Goal: Information Seeking & Learning: Compare options

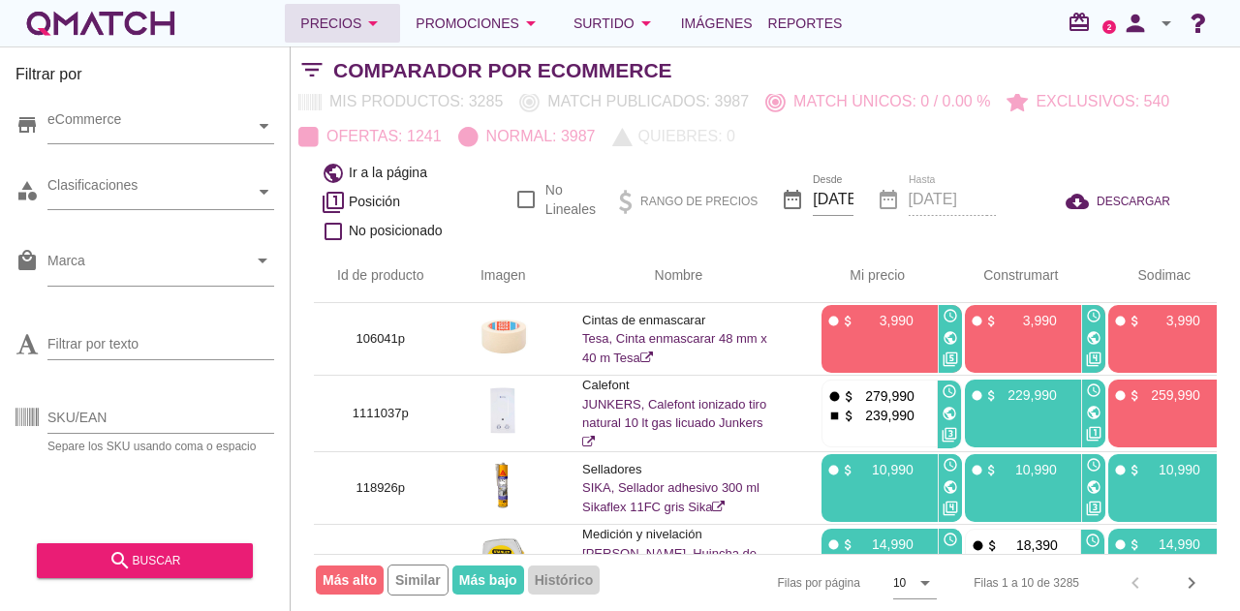
click at [389, 21] on button "Precios arrow_drop_down" at bounding box center [342, 23] width 115 height 39
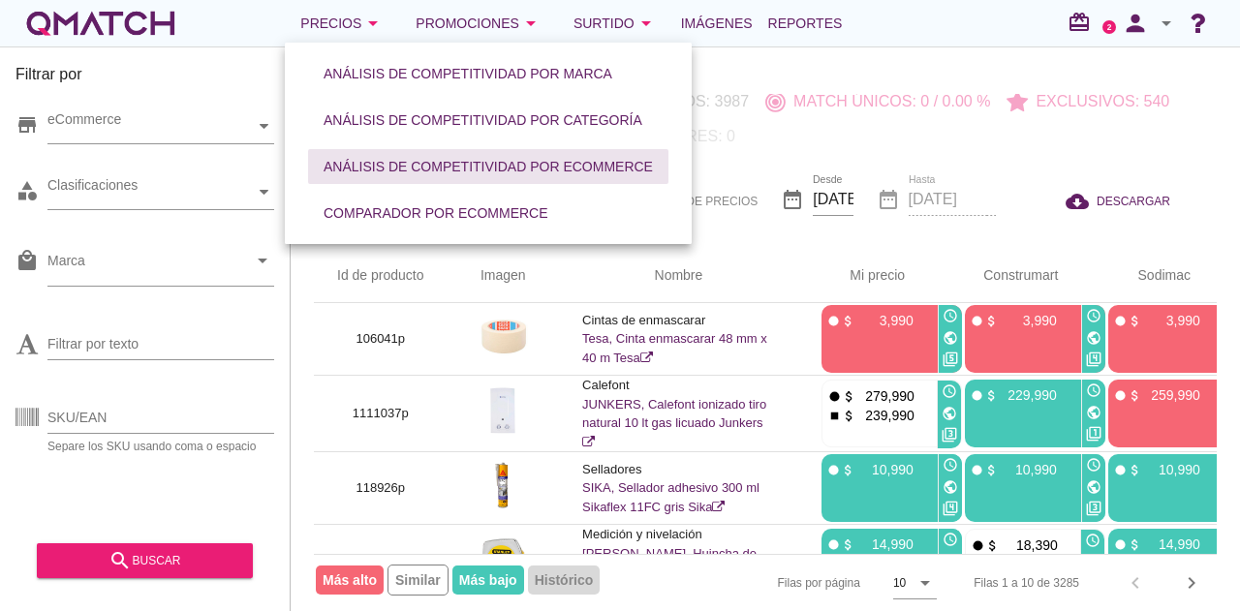
click at [465, 174] on div "Análisis de competitividad por eCommerce" at bounding box center [487, 167] width 329 height 20
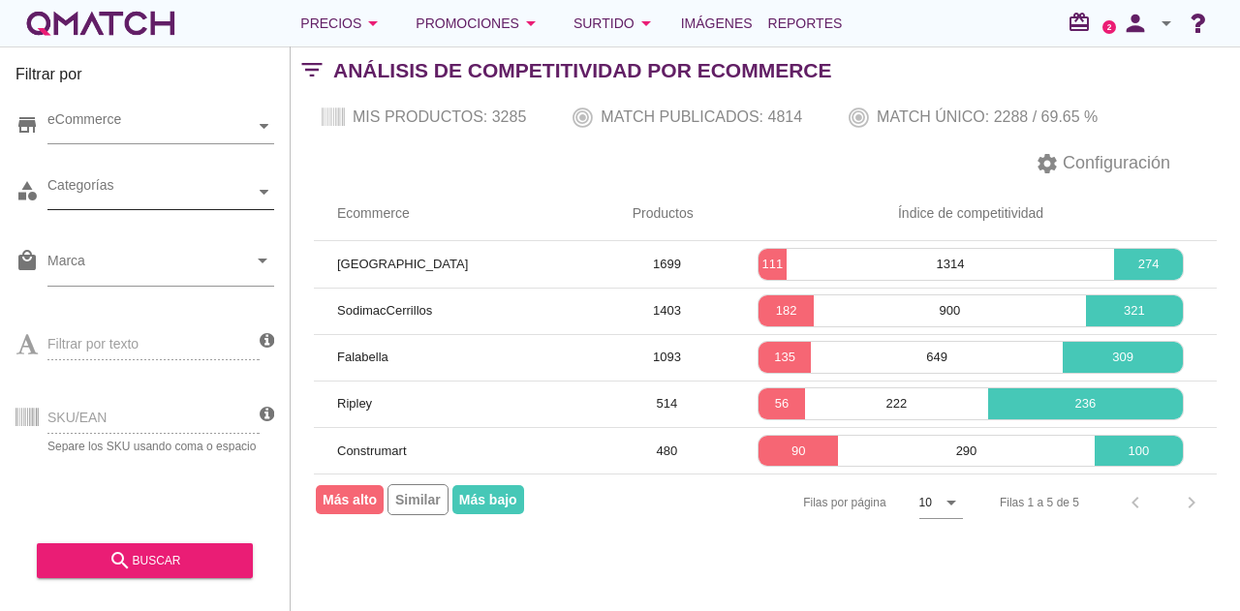
click at [260, 199] on div at bounding box center [264, 192] width 19 height 34
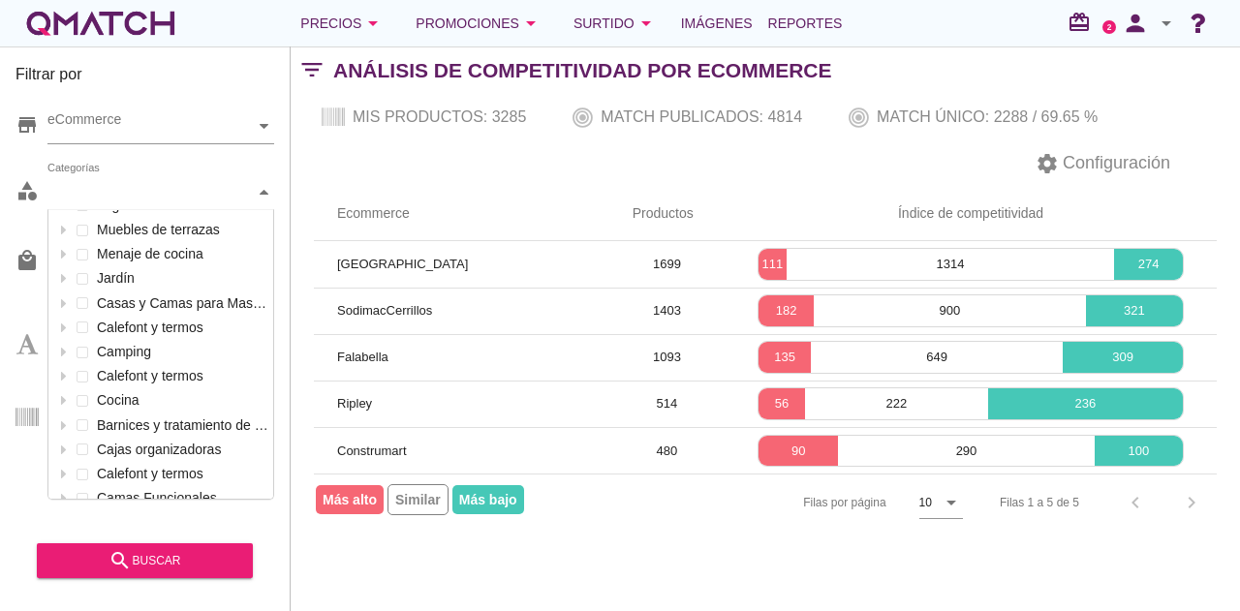
scroll to position [945, 0]
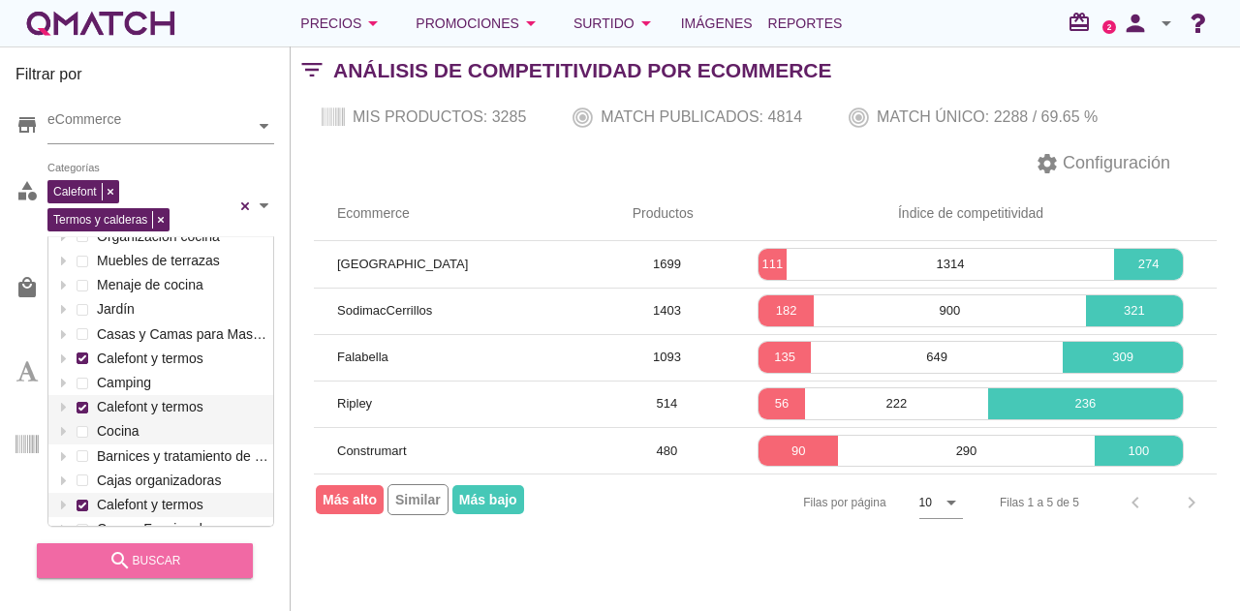
click at [198, 561] on div "search buscar" at bounding box center [144, 560] width 185 height 23
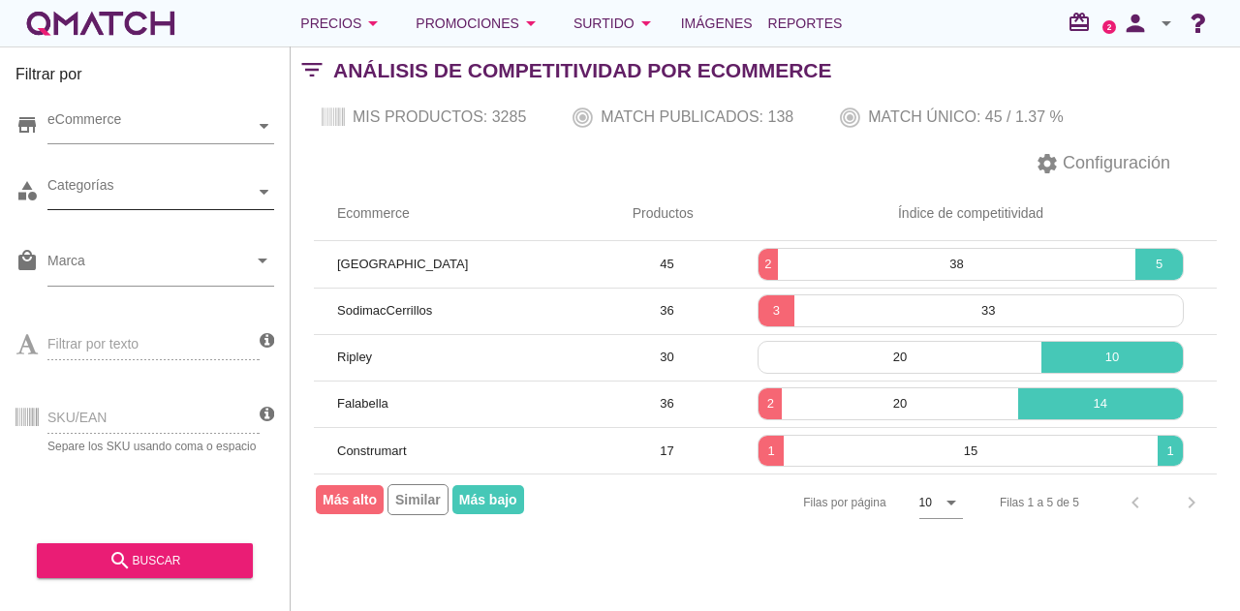
click at [265, 190] on icon at bounding box center [264, 192] width 9 height 9
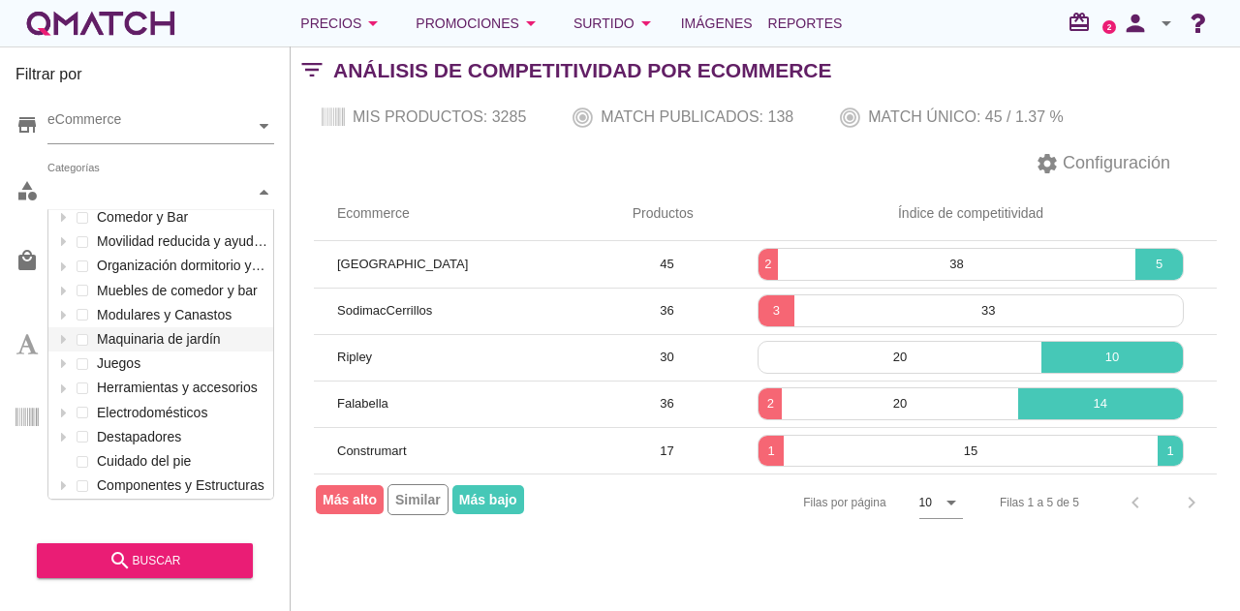
scroll to position [0, 0]
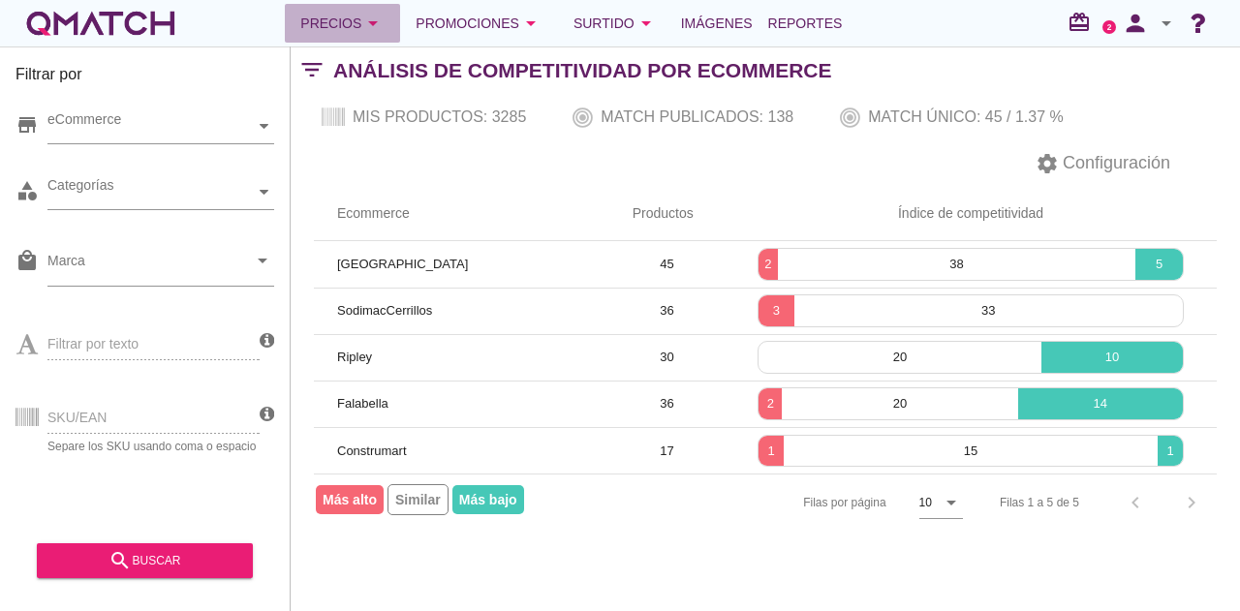
click at [351, 16] on div "Precios arrow_drop_down" at bounding box center [342, 23] width 84 height 23
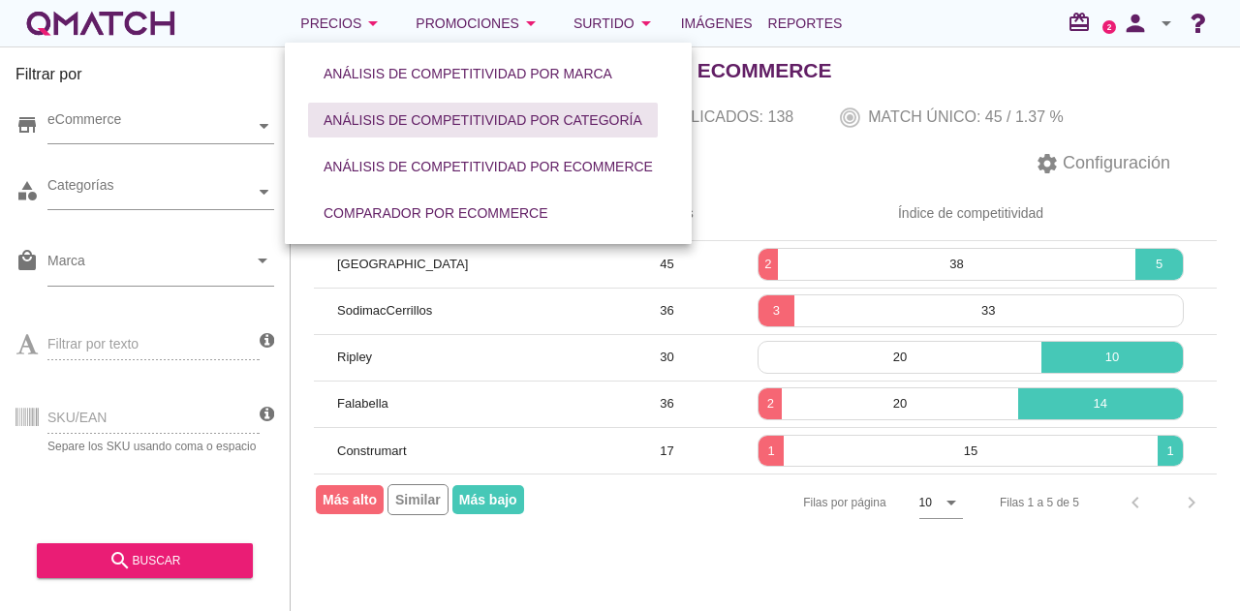
click at [365, 119] on div "Análisis de competitividad por categoría" at bounding box center [482, 120] width 319 height 20
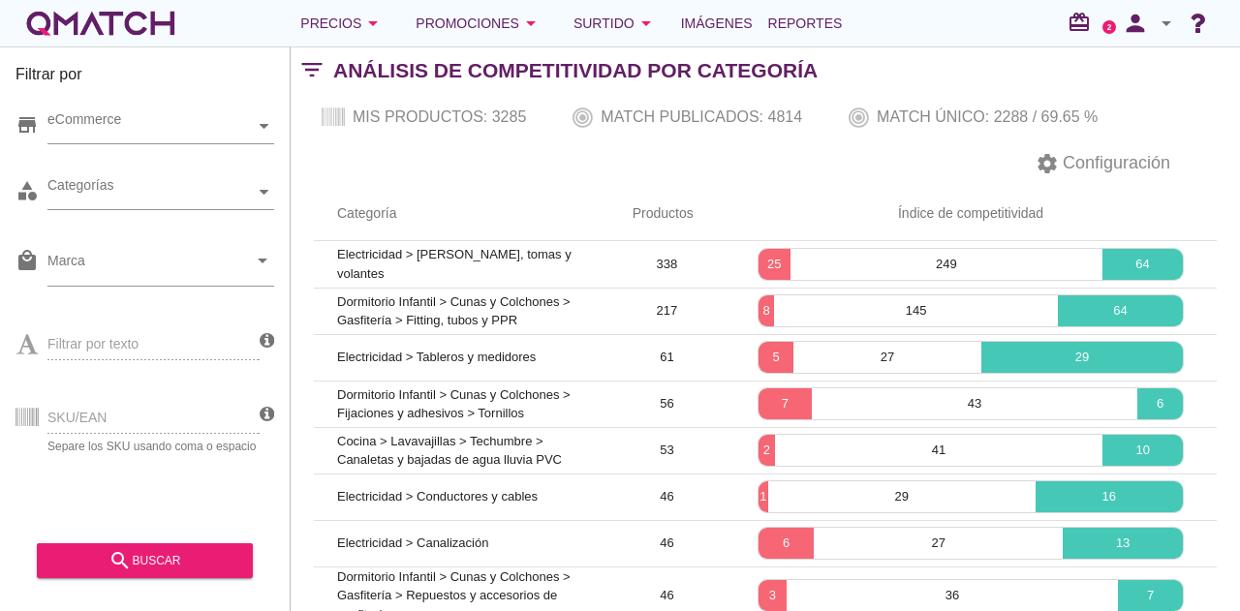
click at [610, 200] on th "Productos" at bounding box center [666, 214] width 115 height 54
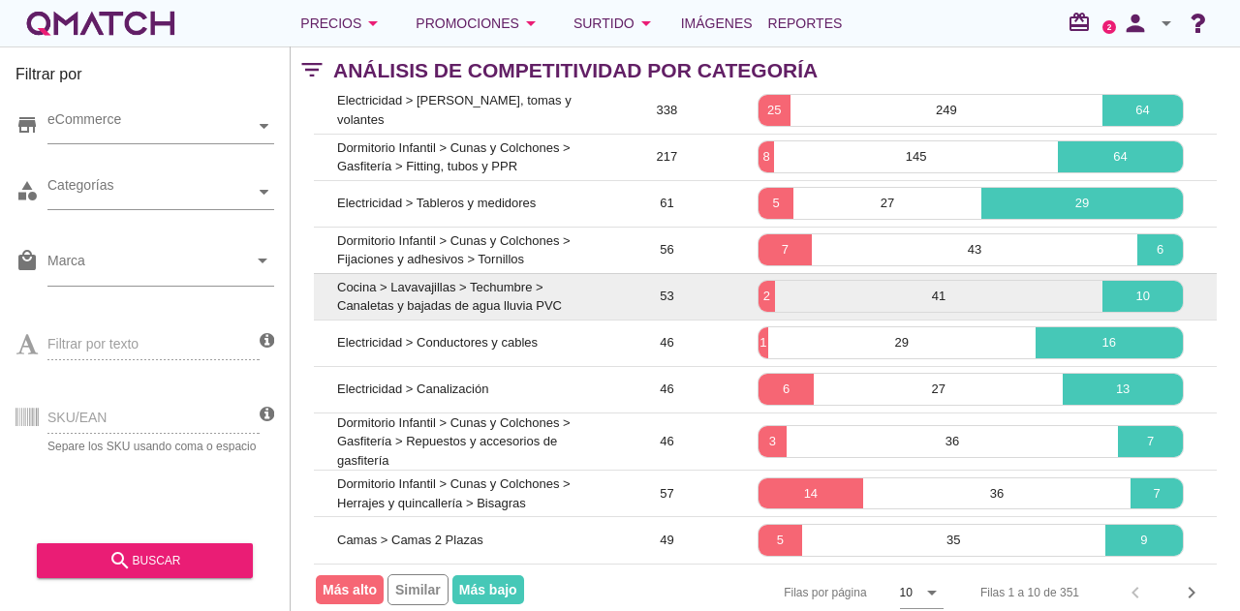
scroll to position [176, 0]
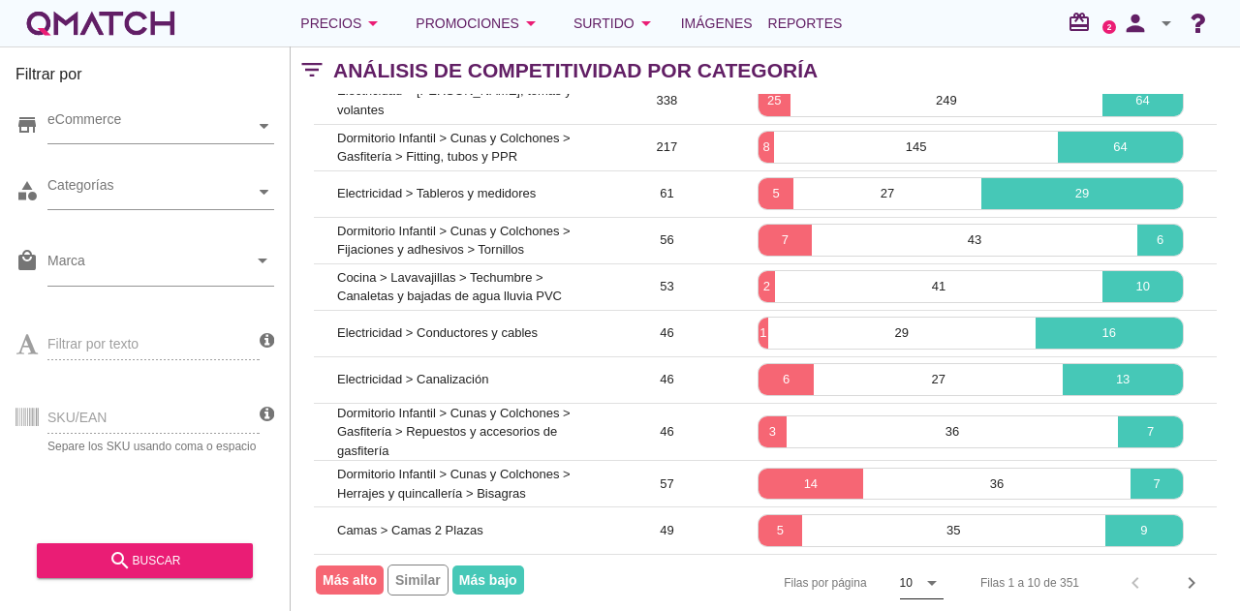
click at [932, 572] on icon "arrow_drop_down" at bounding box center [931, 582] width 23 height 23
click at [904, 585] on div "50" at bounding box center [921, 568] width 42 height 46
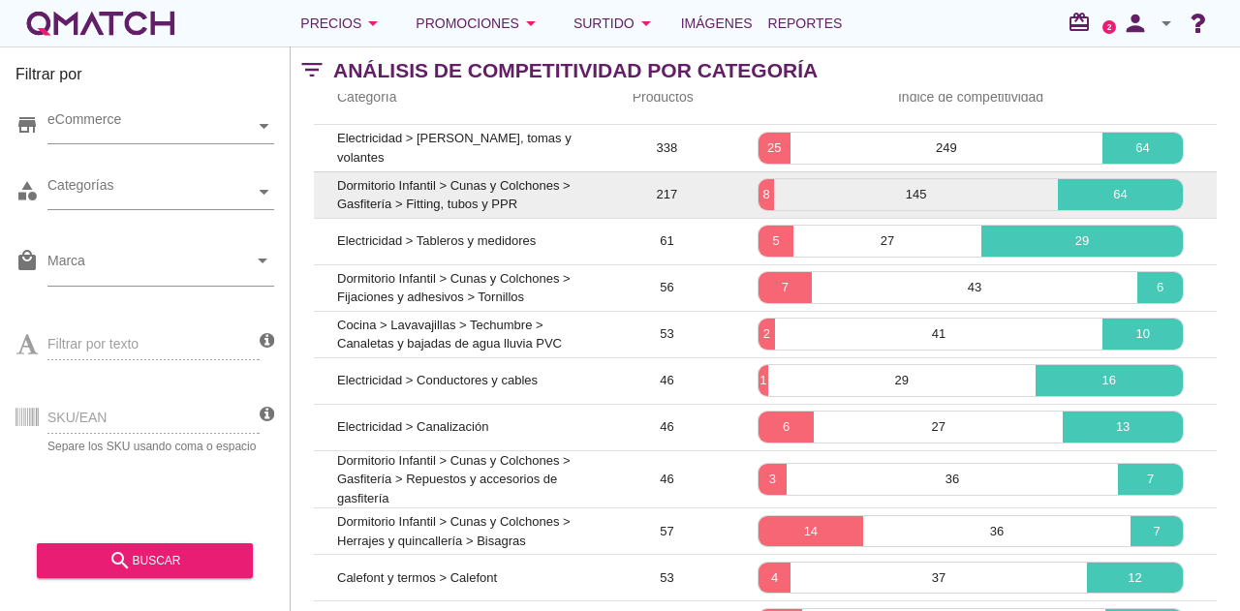
scroll to position [117, 0]
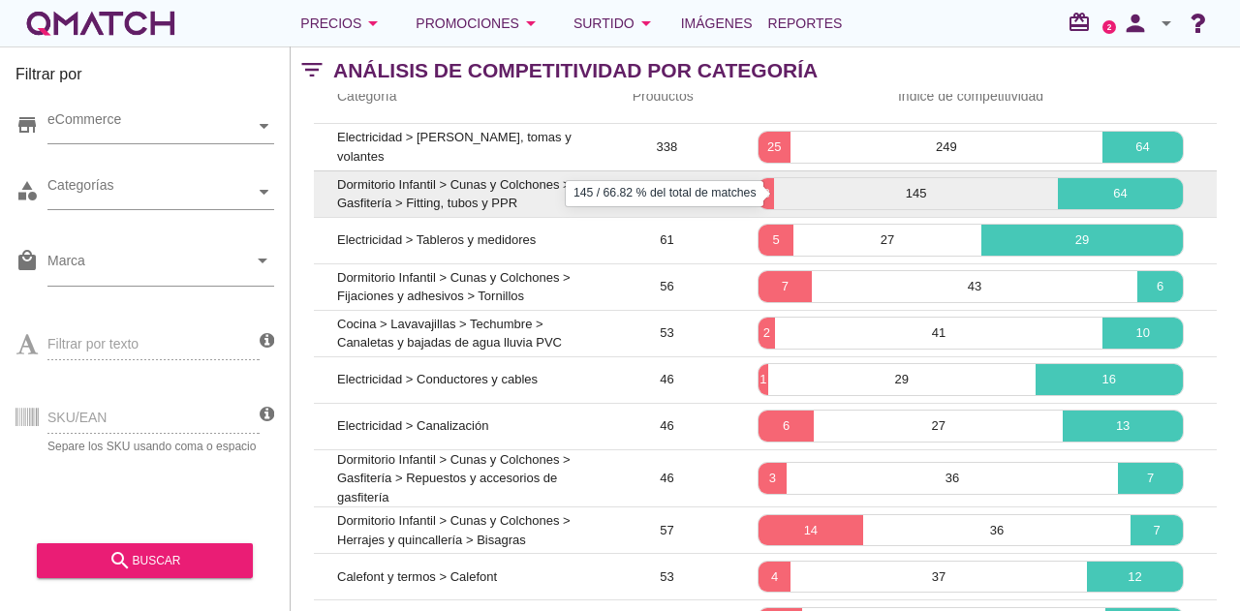
click at [840, 191] on p "145" at bounding box center [916, 193] width 284 height 19
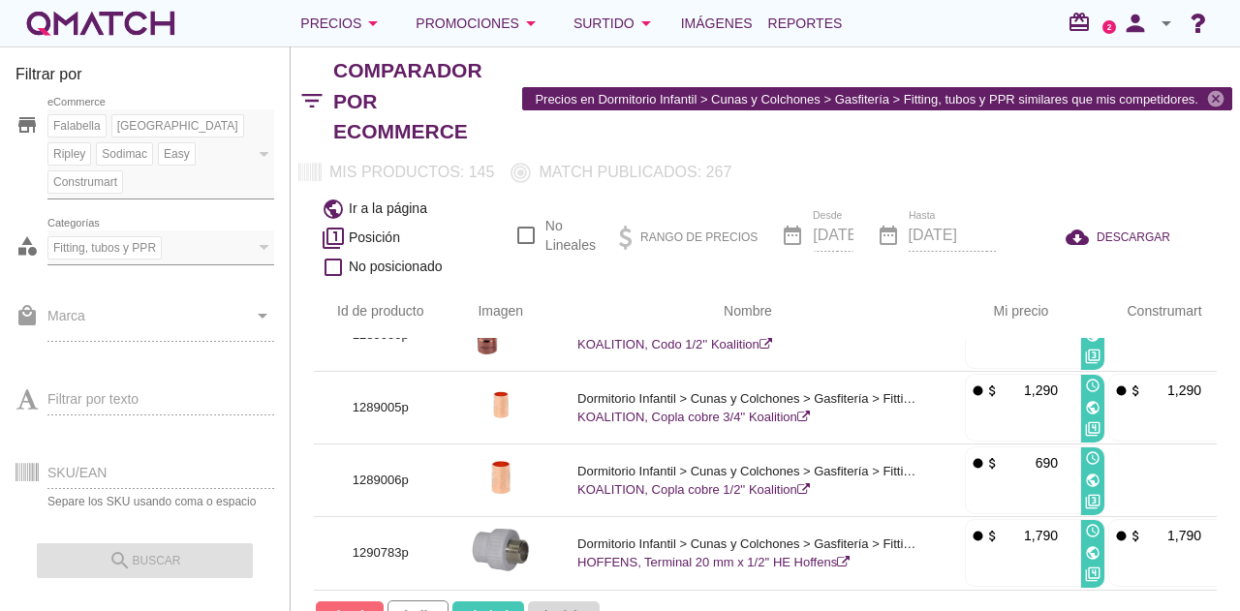
scroll to position [48, 0]
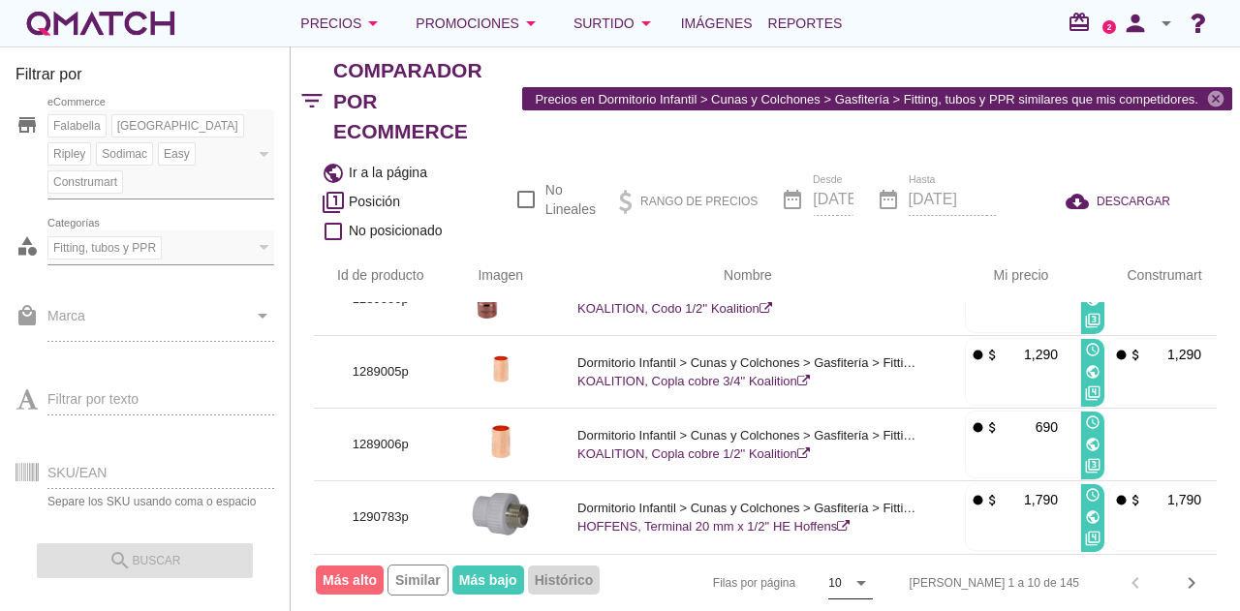
click at [873, 572] on icon "arrow_drop_down" at bounding box center [860, 582] width 23 height 23
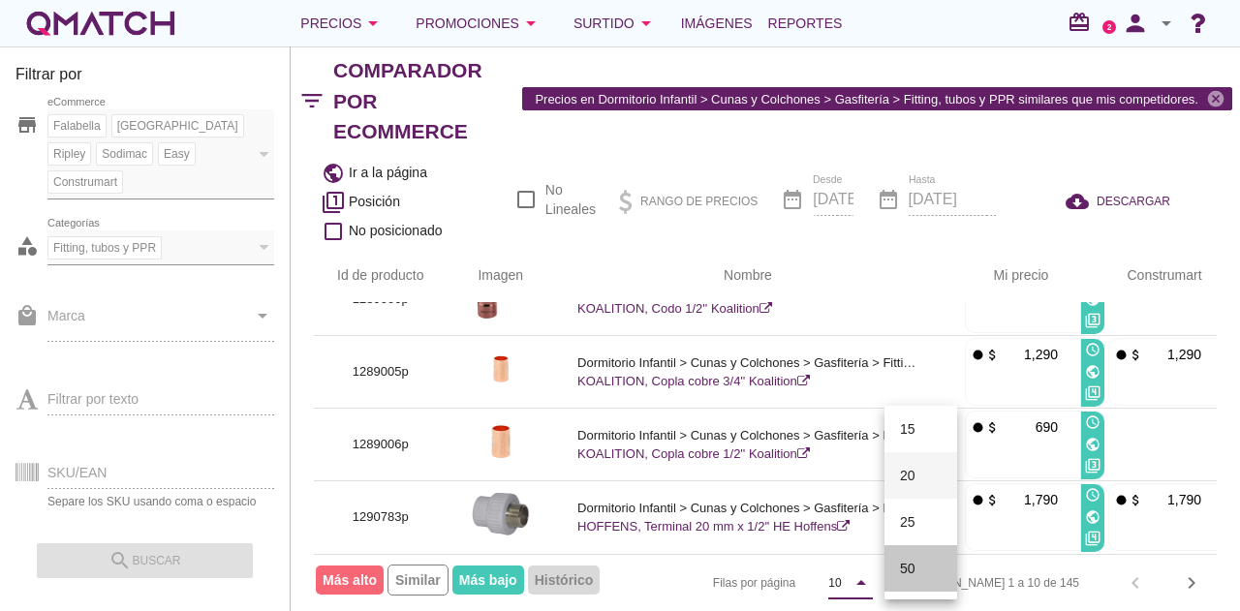
click at [912, 568] on div "50" at bounding box center [921, 568] width 42 height 23
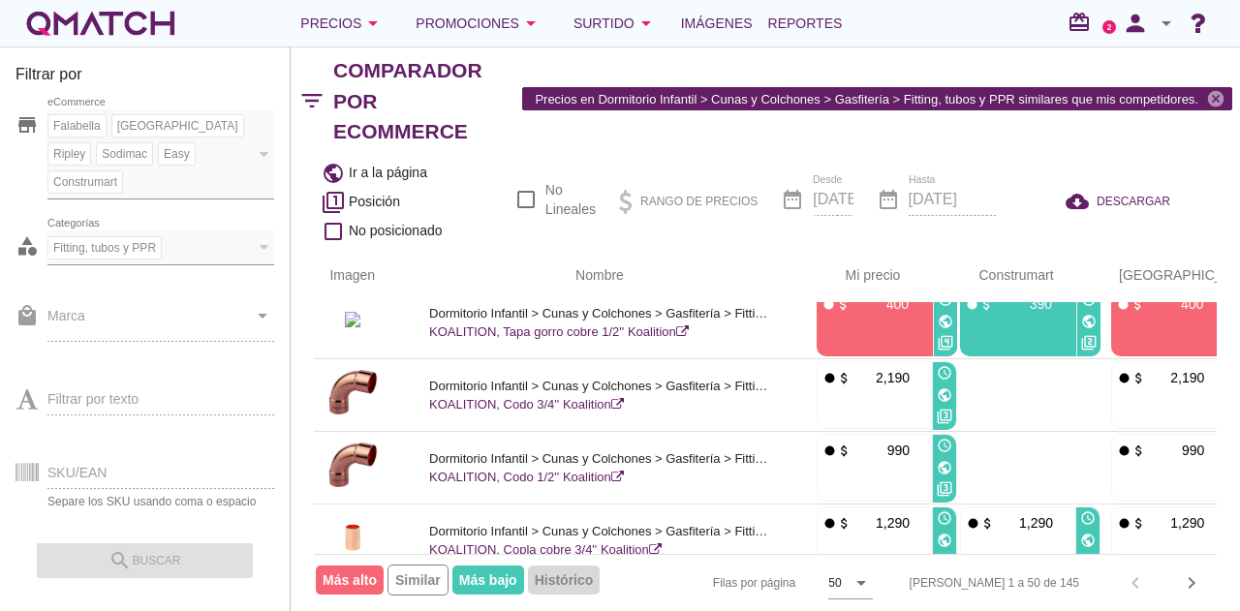
scroll to position [0, 148]
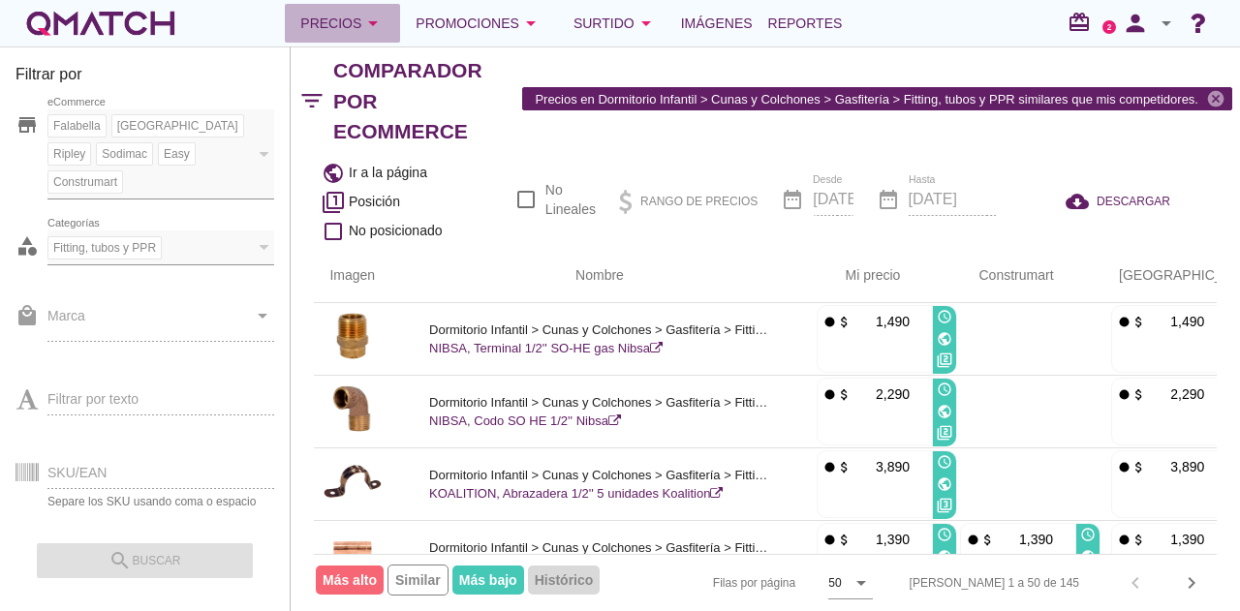
click at [359, 13] on div "Precios arrow_drop_down" at bounding box center [342, 23] width 84 height 23
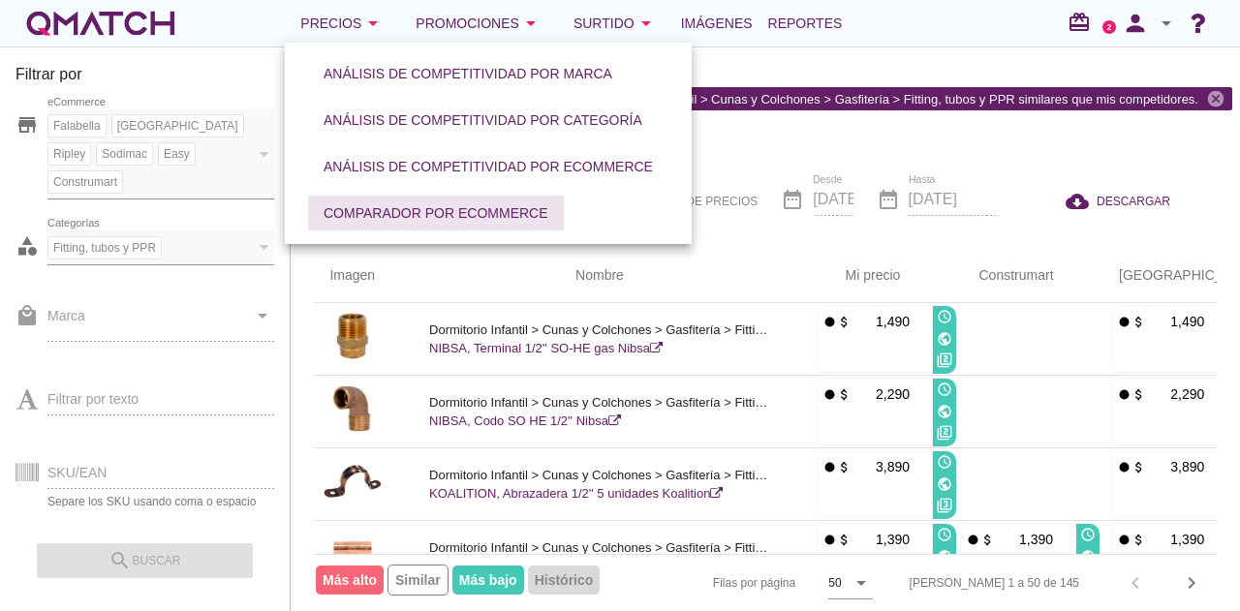
click at [403, 208] on div "Comparador por eCommerce" at bounding box center [435, 213] width 225 height 20
checkbox input "false"
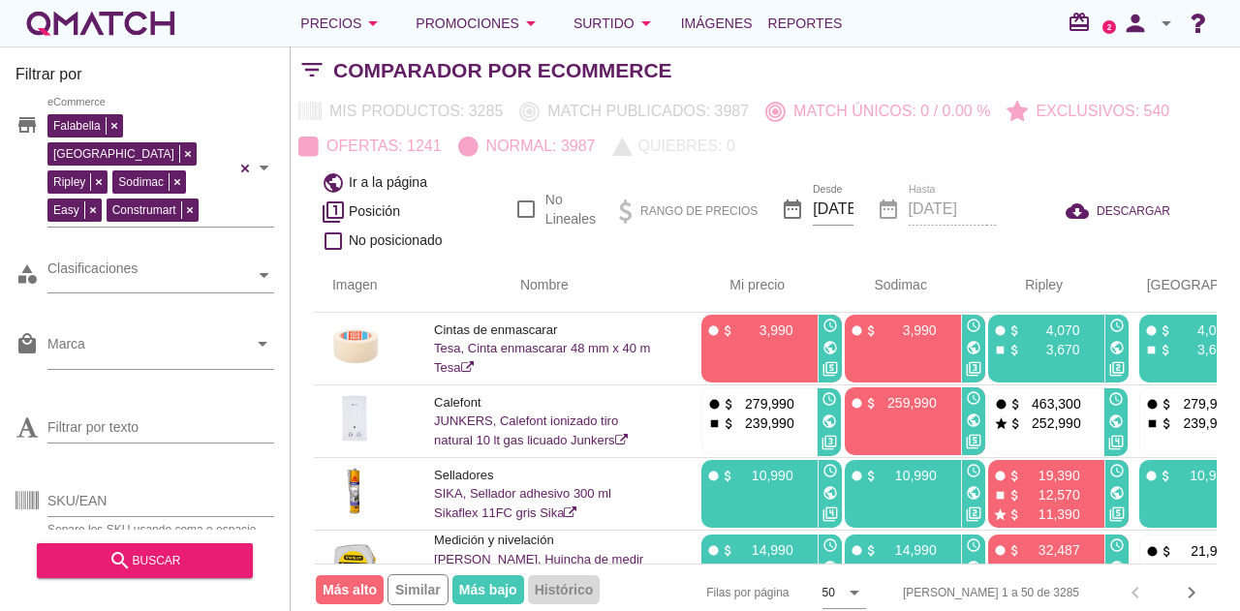
scroll to position [0, 68]
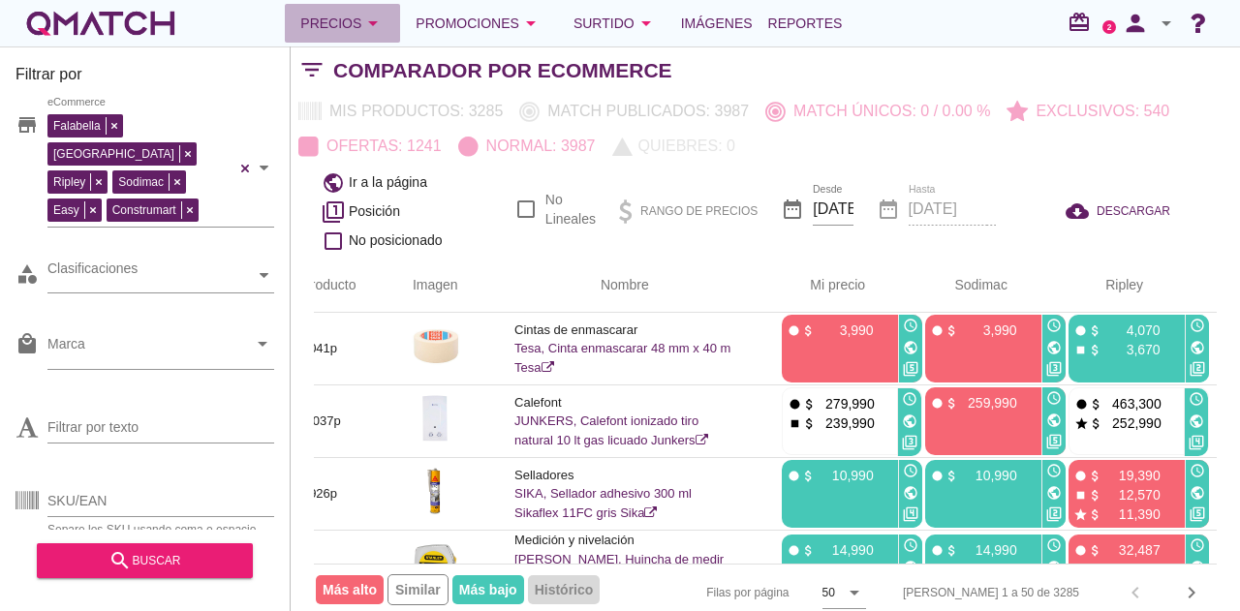
click at [375, 21] on icon "arrow_drop_down" at bounding box center [372, 23] width 23 height 23
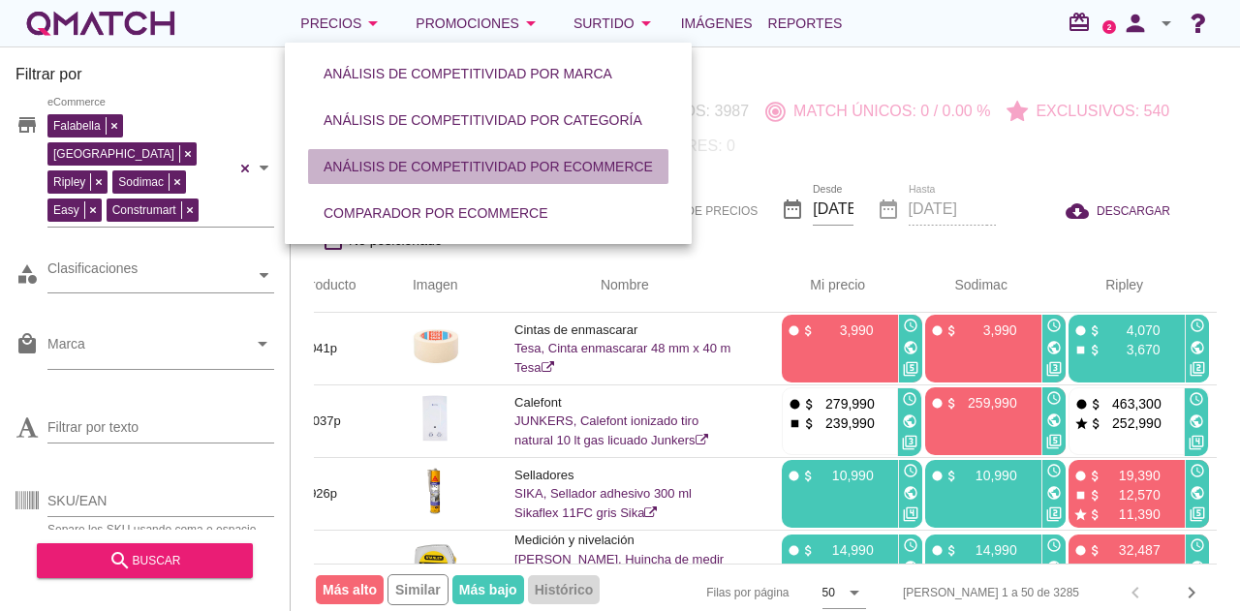
click at [391, 173] on div "Análisis de competitividad por eCommerce" at bounding box center [487, 167] width 329 height 20
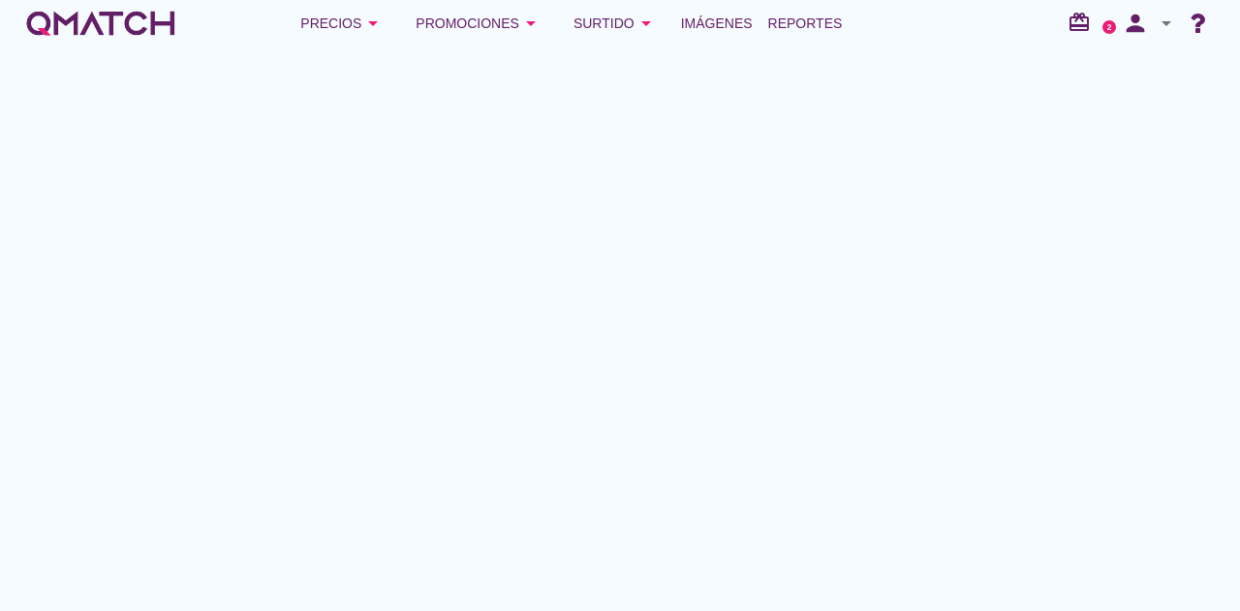
scroll to position [0, 20]
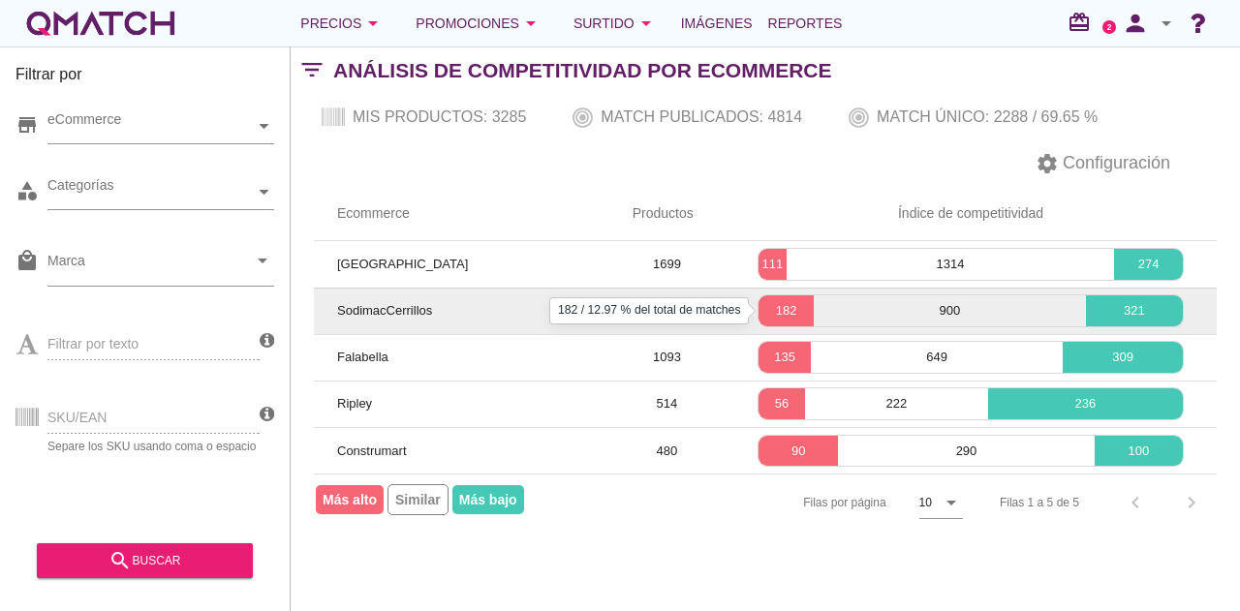
click at [786, 313] on p "182" at bounding box center [785, 310] width 55 height 19
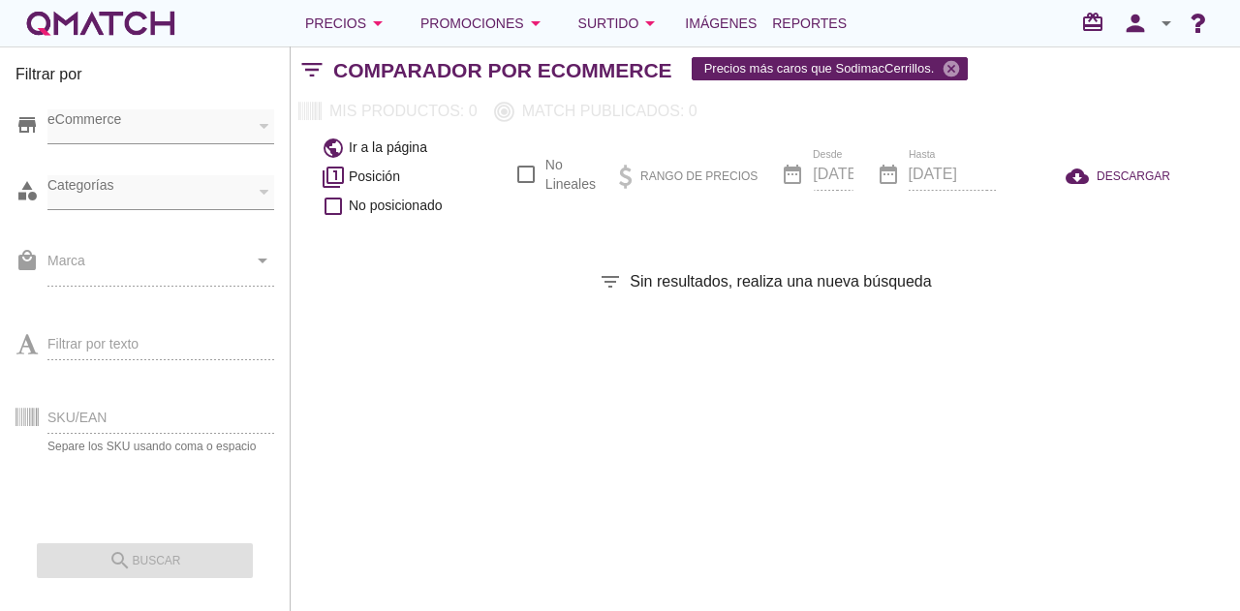
checkbox input "false"
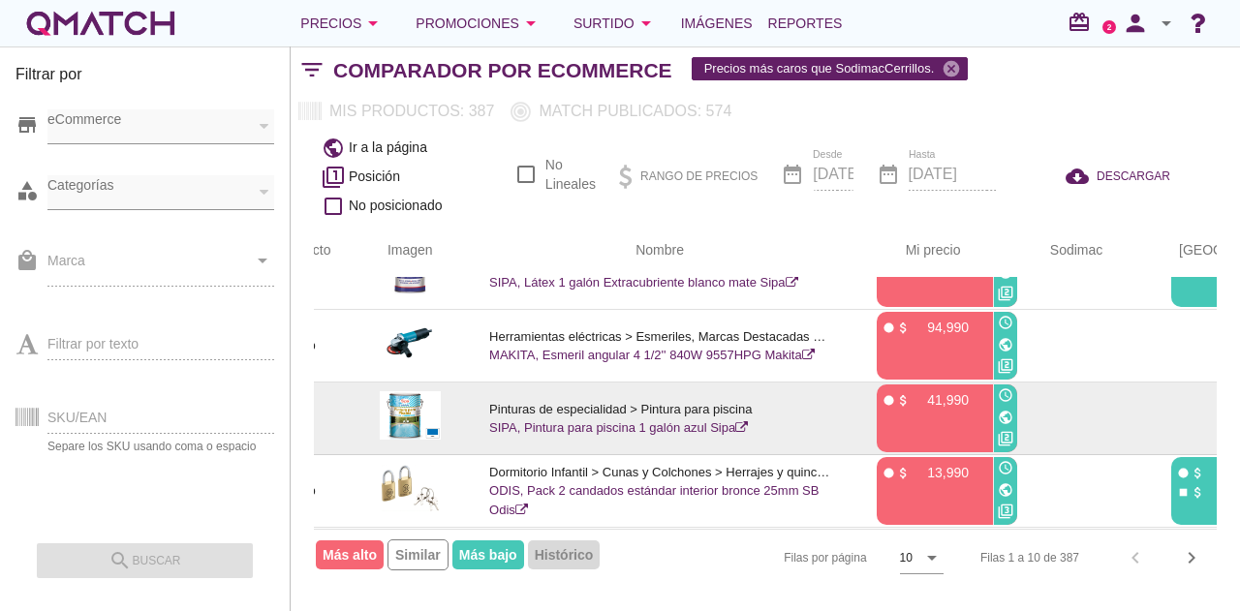
scroll to position [188, 93]
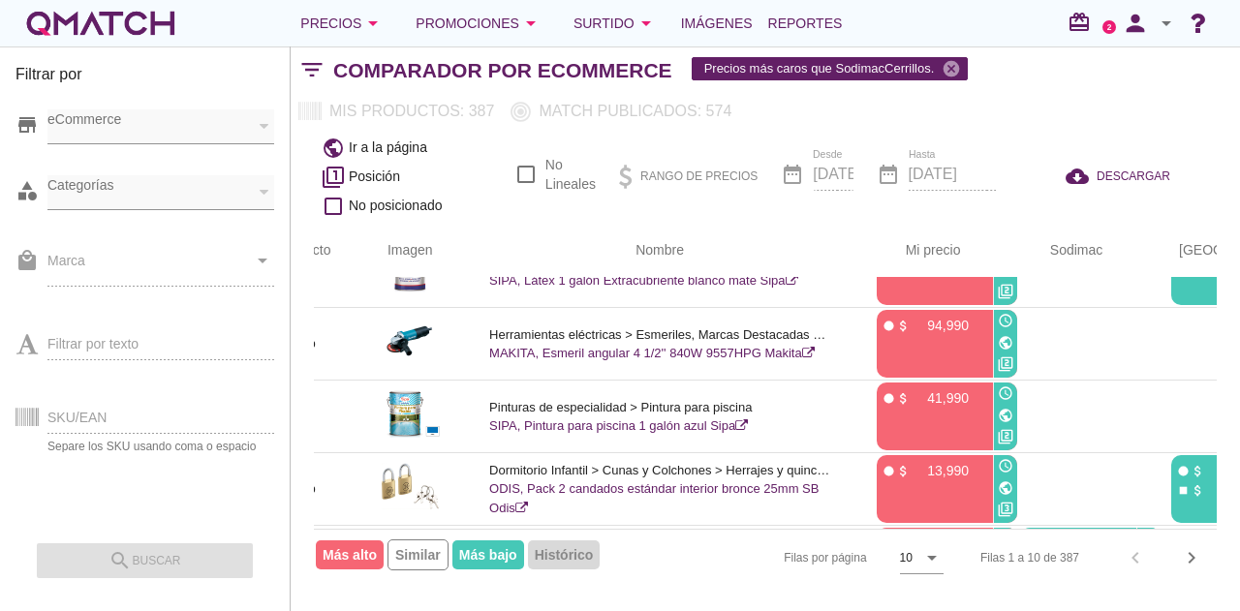
click at [250, 130] on div "eCommerce" at bounding box center [150, 126] width 207 height 34
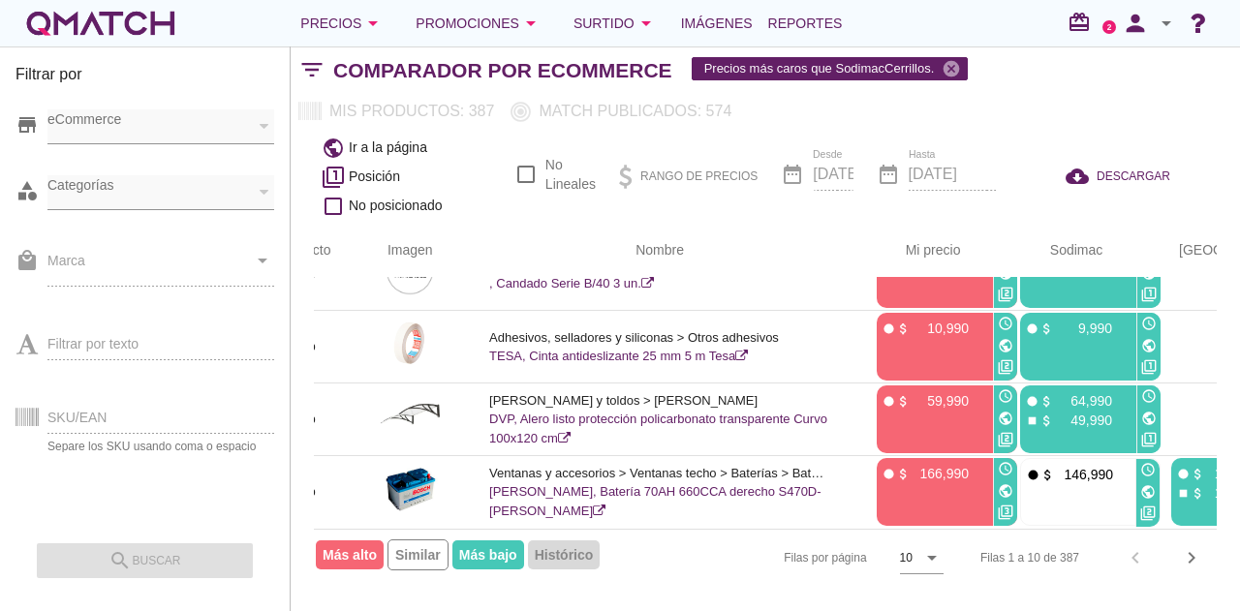
scroll to position [486, 93]
click at [934, 554] on icon "arrow_drop_down" at bounding box center [931, 557] width 23 height 23
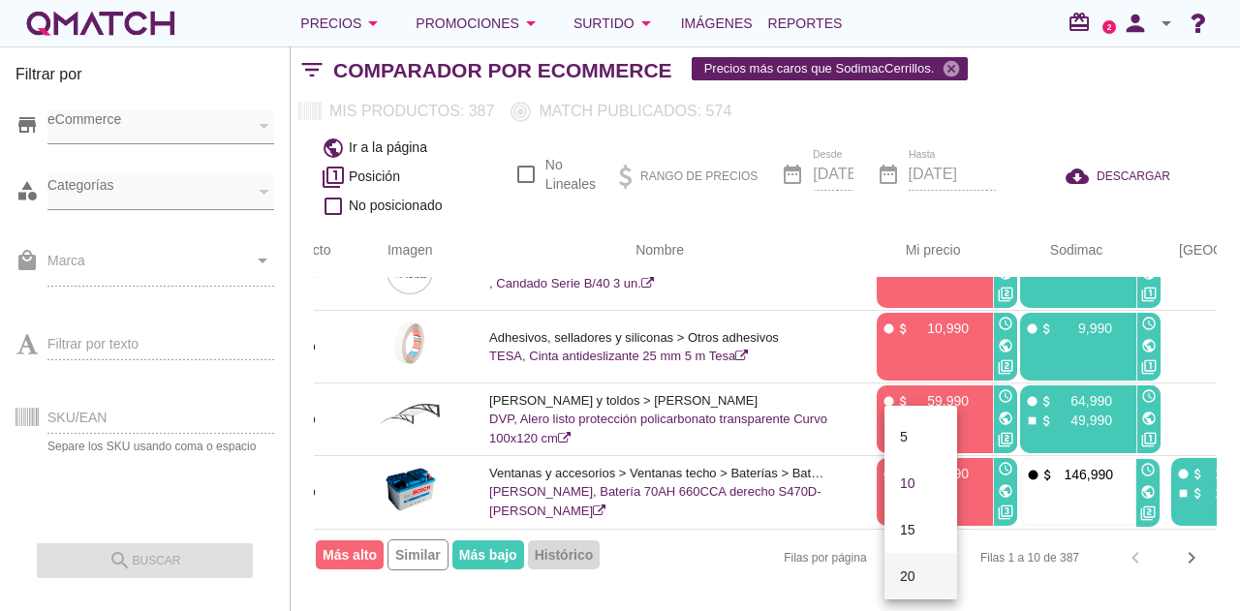
scroll to position [101, 0]
click at [910, 578] on div "50" at bounding box center [921, 568] width 42 height 23
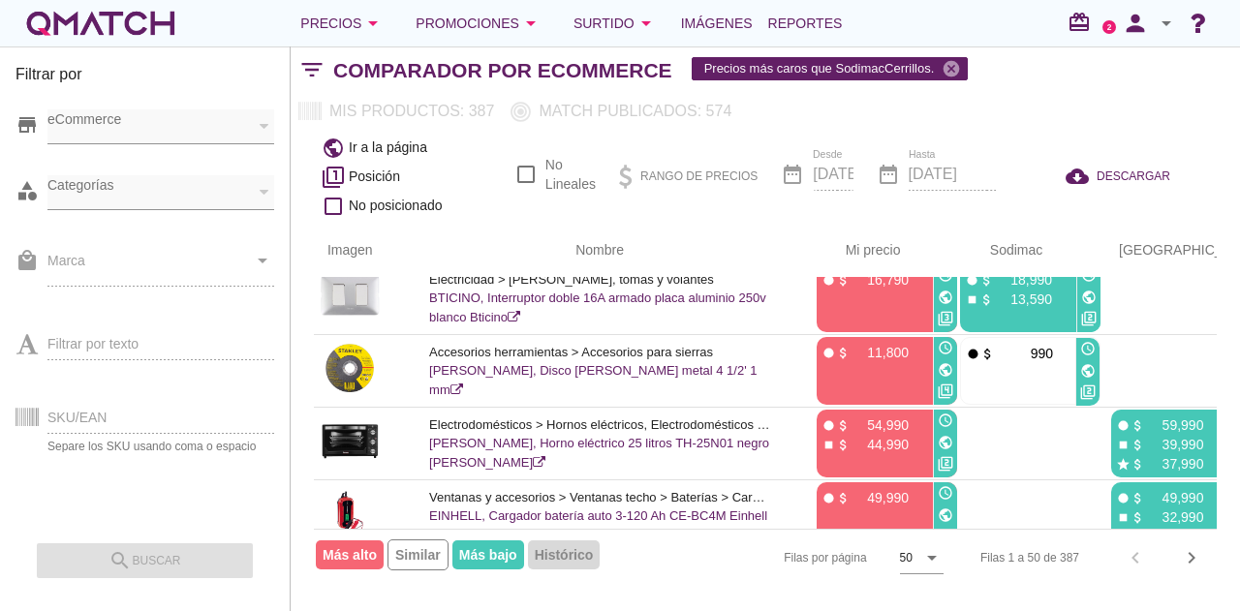
scroll to position [3378, 153]
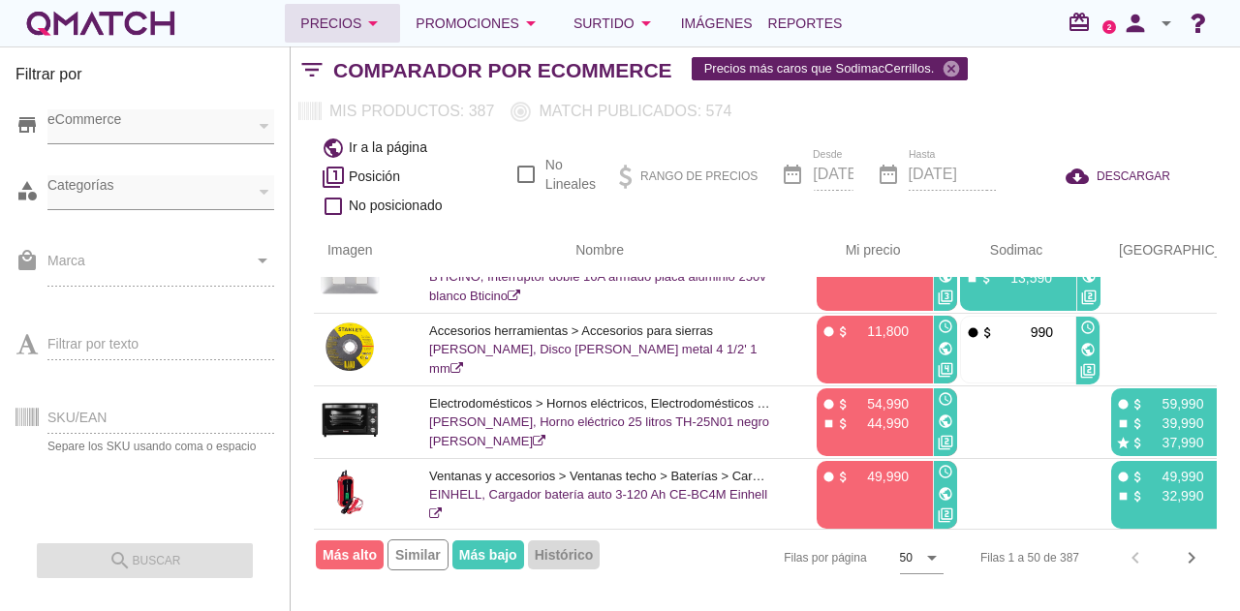
click at [349, 16] on div "Precios arrow_drop_down" at bounding box center [342, 23] width 84 height 23
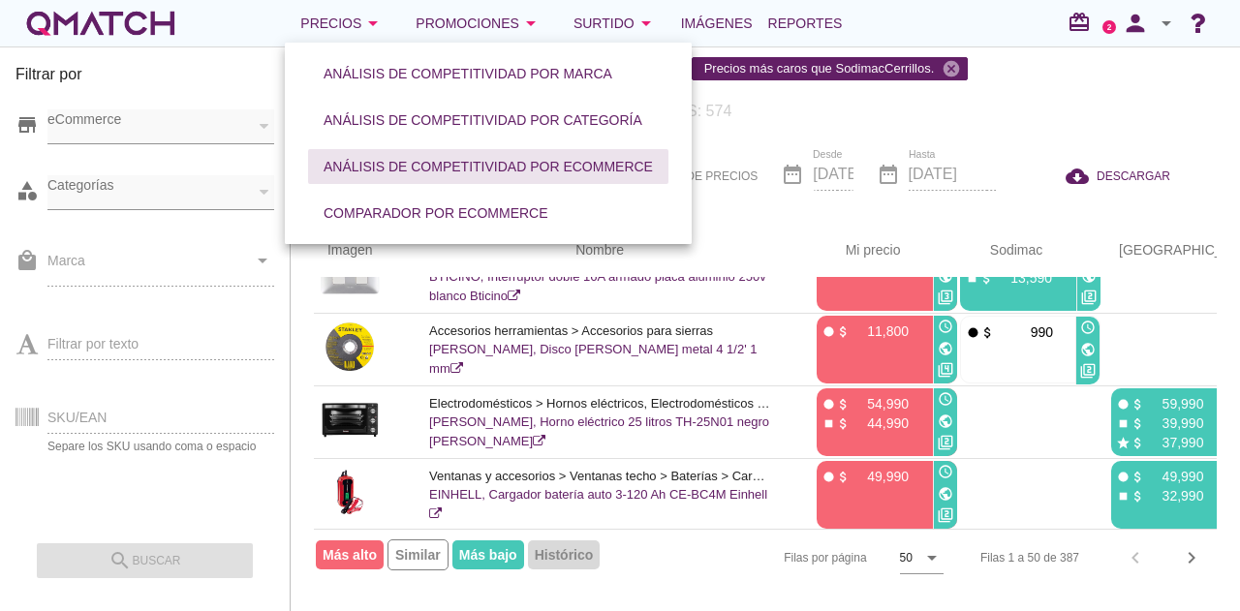
click at [427, 160] on div "Análisis de competitividad por eCommerce" at bounding box center [487, 167] width 329 height 20
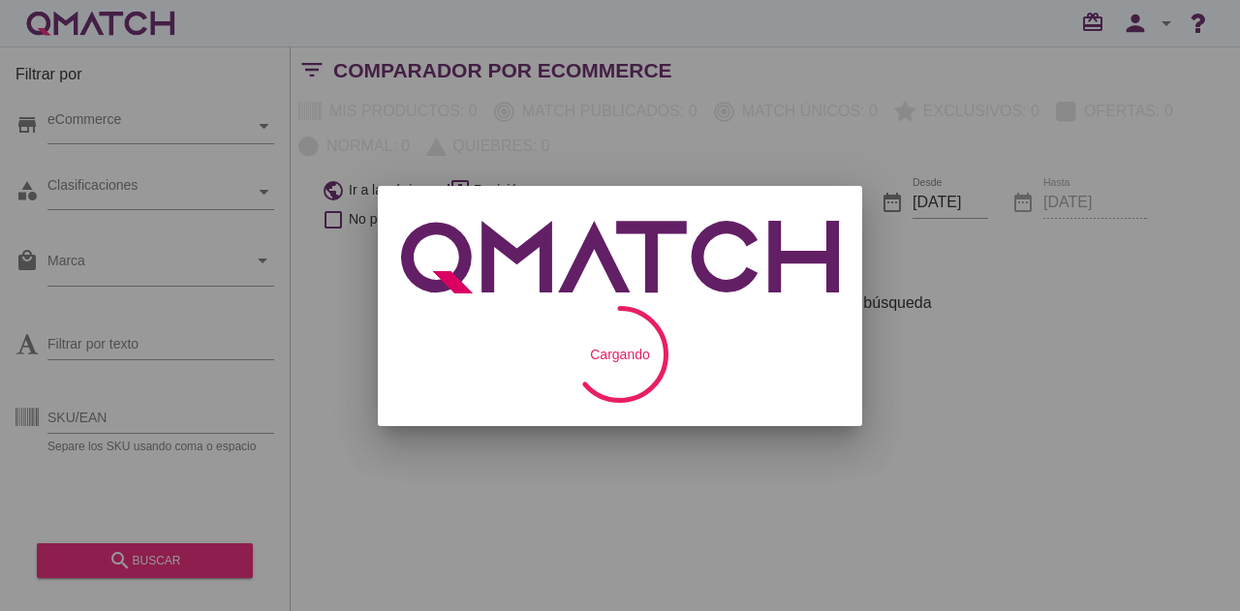
checkbox input "false"
